Goal: Task Accomplishment & Management: Manage account settings

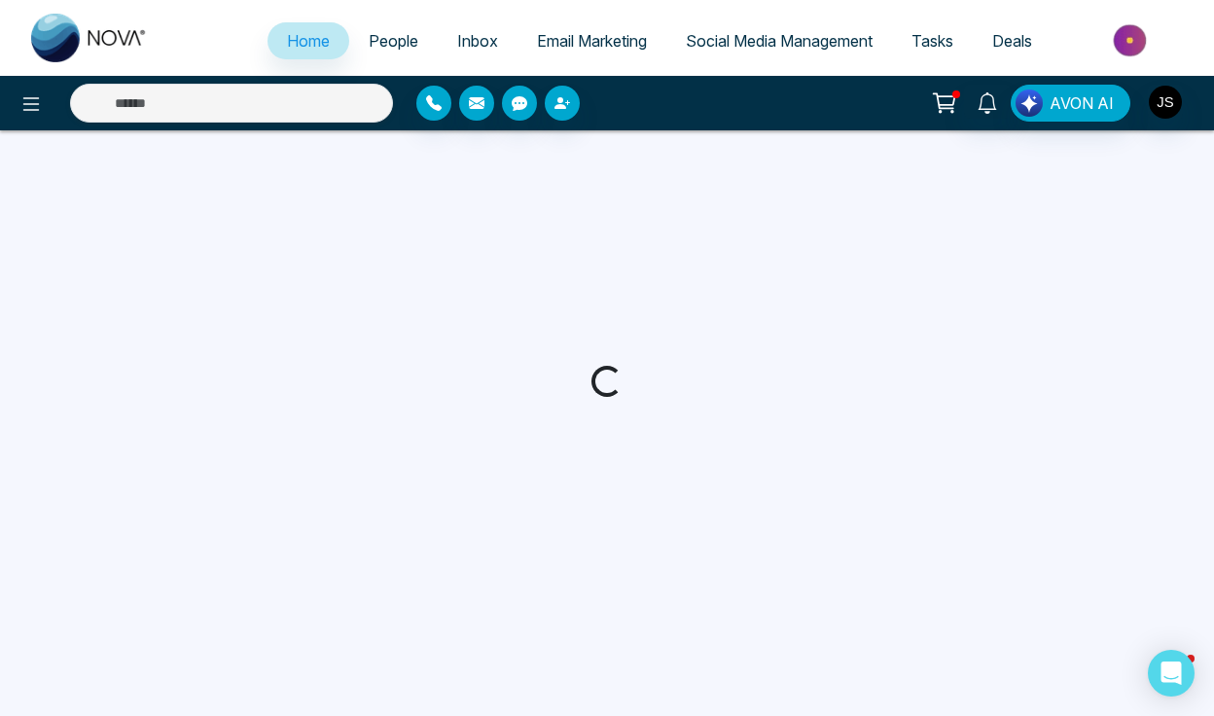
select select "*"
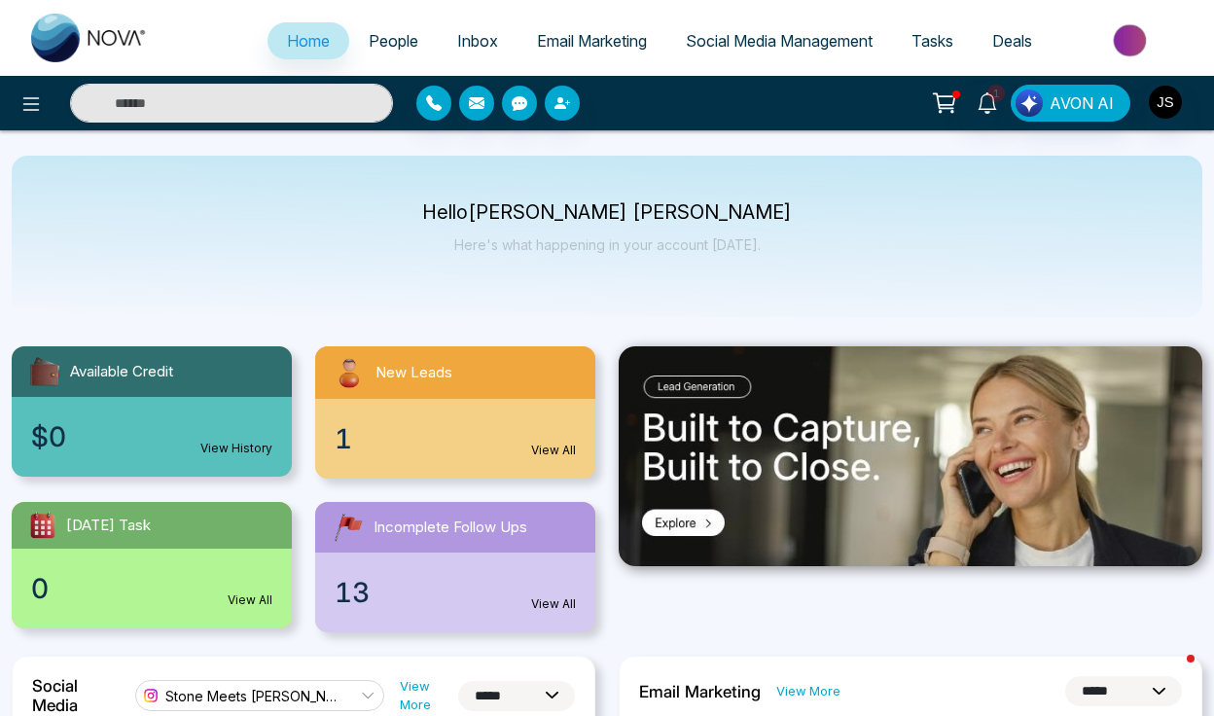
click at [929, 37] on span "Tasks" at bounding box center [932, 40] width 42 height 19
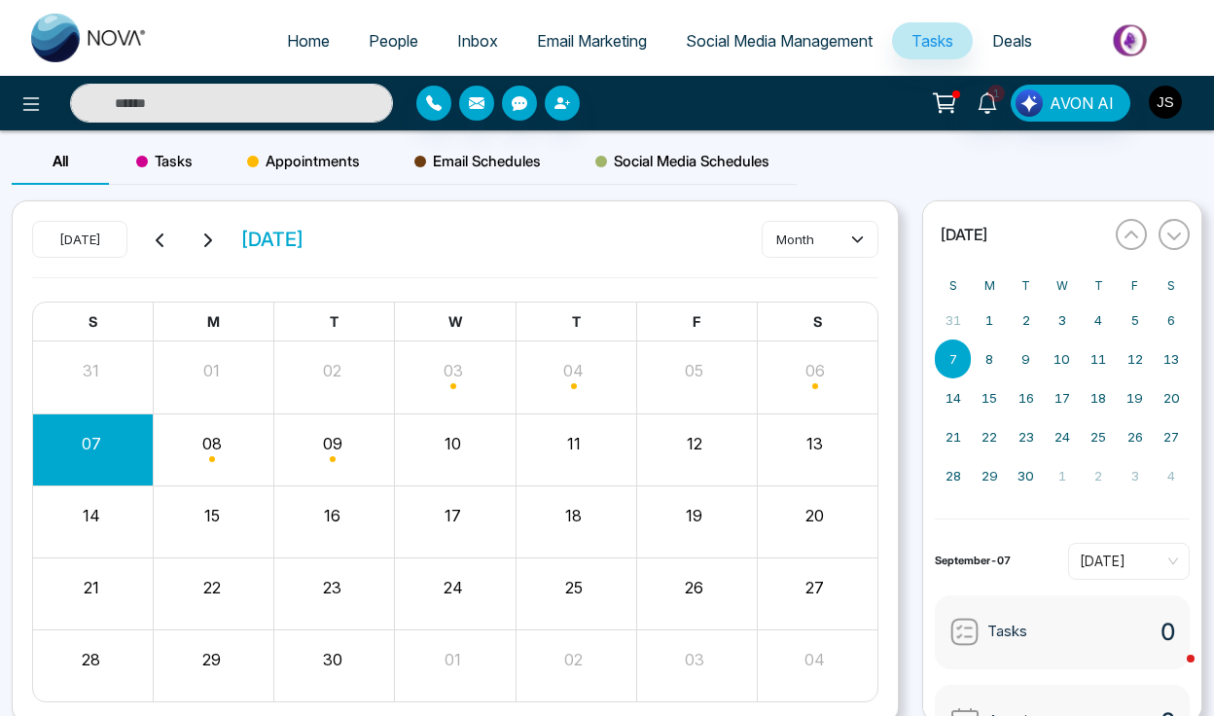
click at [1164, 102] on img "button" at bounding box center [1165, 102] width 33 height 33
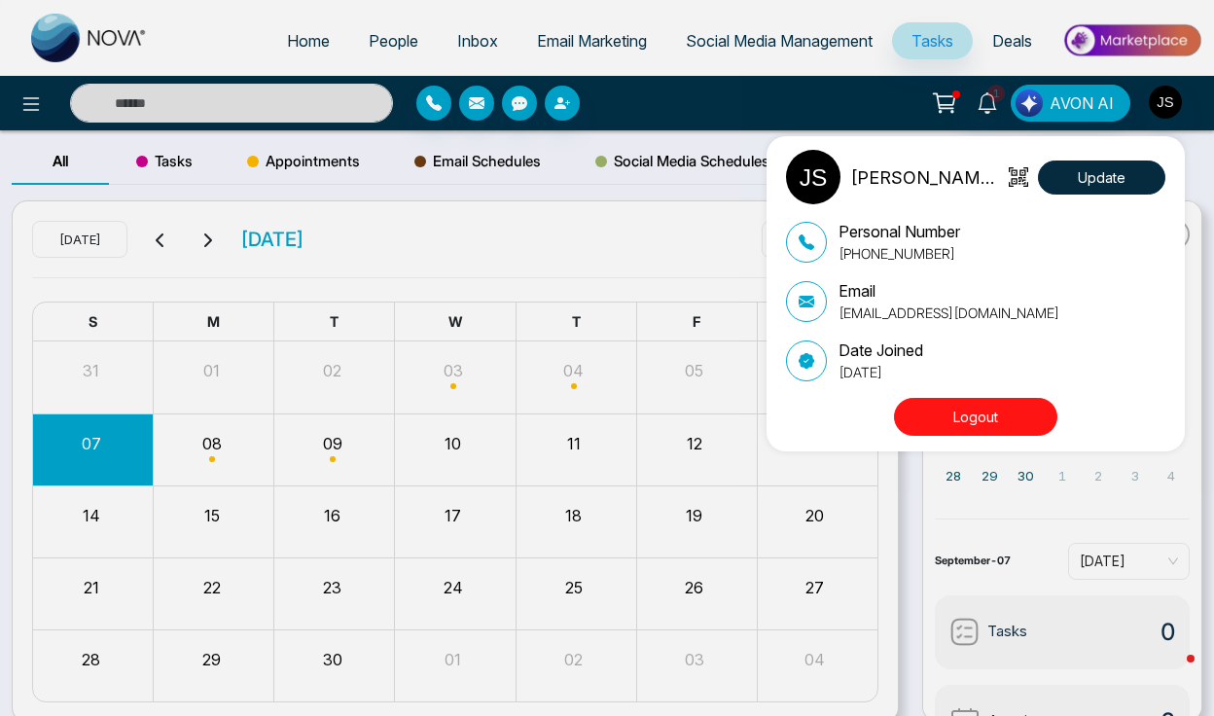
click at [1013, 416] on button "Logout" at bounding box center [975, 417] width 163 height 38
